Goal: Information Seeking & Learning: Learn about a topic

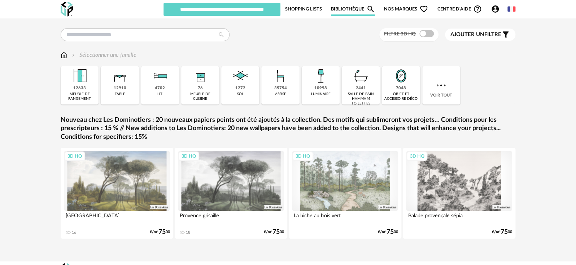
click at [308, 8] on link "Shopping Lists" at bounding box center [303, 9] width 37 height 14
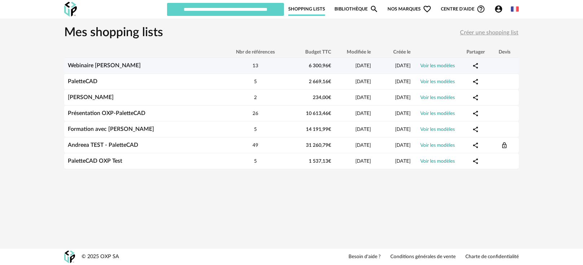
click at [92, 66] on link "Webinaire [PERSON_NAME]" at bounding box center [104, 65] width 73 height 6
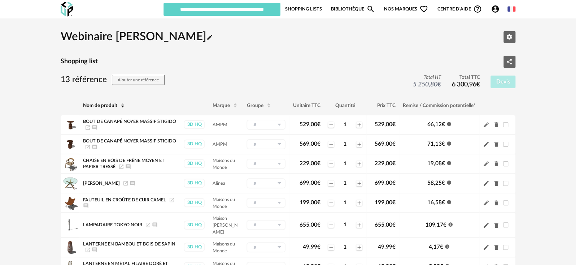
click at [492, 10] on icon "Account Circle icon" at bounding box center [495, 8] width 7 height 7
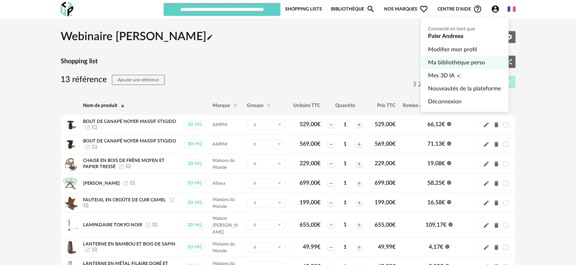
click at [445, 60] on link "Ma bibliothèque perso" at bounding box center [464, 62] width 73 height 13
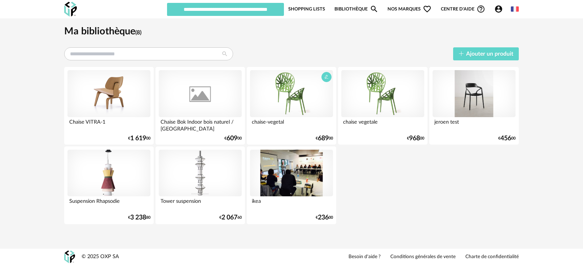
click at [284, 110] on div at bounding box center [291, 93] width 83 height 47
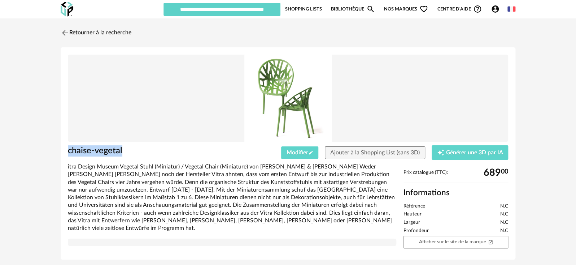
drag, startPoint x: 133, startPoint y: 149, endPoint x: 64, endPoint y: 153, distance: 69.4
click at [64, 153] on div "chaise-vegetal Modifier Pencil icon Ajouter à la Shopping List (sans 3D) Creati…" at bounding box center [288, 153] width 455 height 212
copy h1 "chaise-vegetal"
click at [113, 32] on link "Retourner à la recherche" at bounding box center [94, 33] width 71 height 16
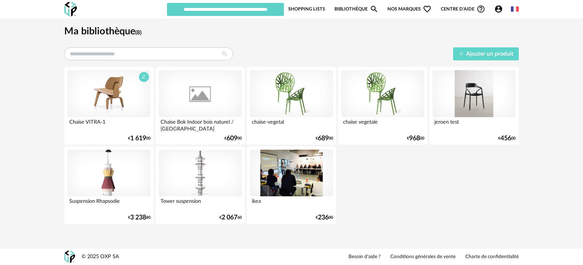
click at [134, 111] on div at bounding box center [108, 93] width 83 height 47
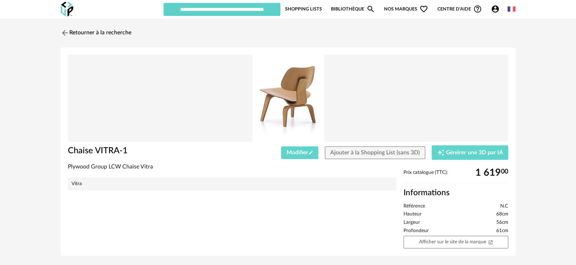
click at [554, 71] on div "Retourner à la recherche Chaise VITRA-1 Modifier Pencil icon Ajouter à la Shopp…" at bounding box center [288, 143] width 576 height 250
drag, startPoint x: 118, startPoint y: 152, endPoint x: 87, endPoint y: 150, distance: 31.4
click at [87, 150] on h1 "Chaise VITRA-1" at bounding box center [157, 150] width 179 height 11
drag, startPoint x: 162, startPoint y: 165, endPoint x: 66, endPoint y: 170, distance: 96.5
click at [66, 170] on div "Plywood Group LCW Chaise Vitra Vitra" at bounding box center [232, 180] width 336 height 34
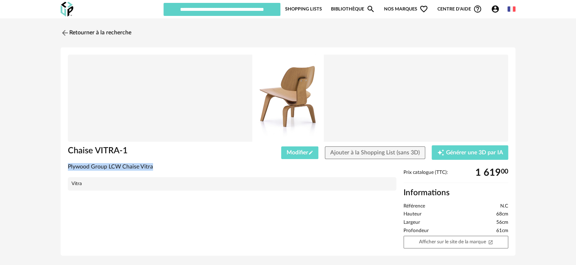
copy div "Plywood Group LCW Chaise Vitra"
click at [338, 8] on link "Bibliothèque Magnify icon" at bounding box center [353, 9] width 44 height 14
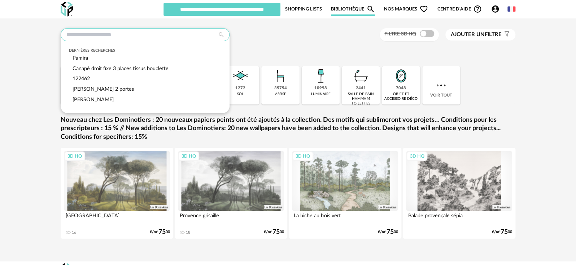
click at [170, 38] on input "text" at bounding box center [145, 34] width 169 height 13
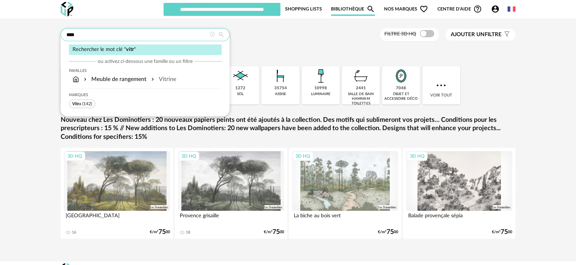
type input "****"
click at [85, 104] on span "(142)" at bounding box center [87, 103] width 10 height 4
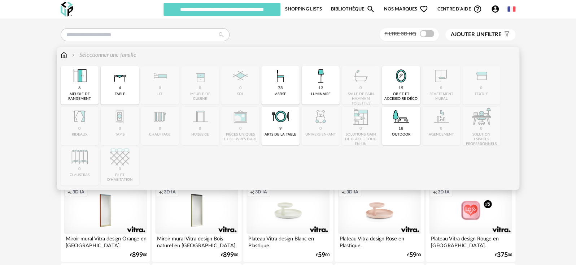
click at [280, 74] on img at bounding box center [280, 75] width 19 height 19
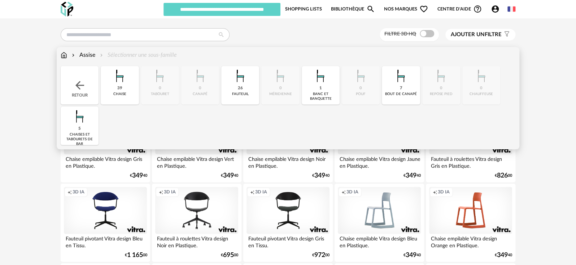
click at [124, 84] on img at bounding box center [119, 75] width 19 height 19
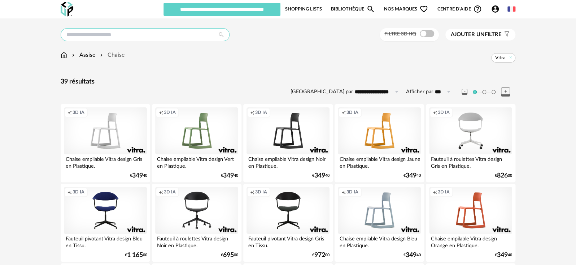
click at [133, 36] on input "text" at bounding box center [145, 34] width 169 height 13
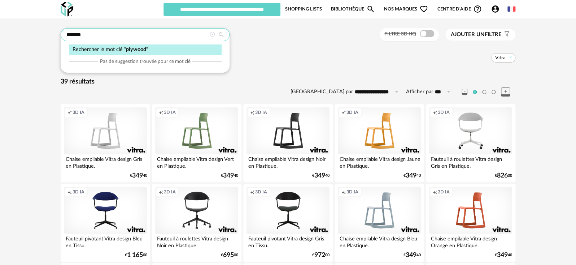
type input "*******"
type input "**********"
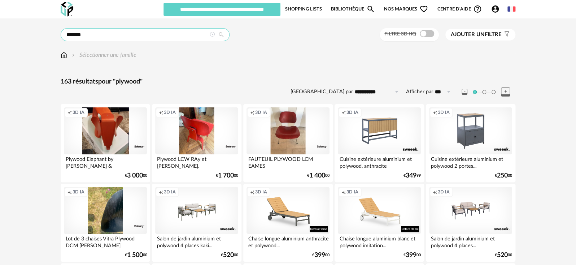
drag, startPoint x: 112, startPoint y: 36, endPoint x: 46, endPoint y: 40, distance: 66.1
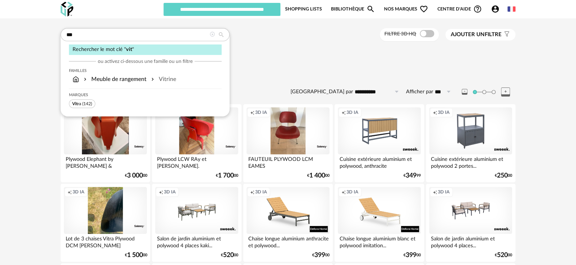
click at [75, 105] on span "Vit" at bounding box center [74, 103] width 5 height 4
type input "*******"
